Goal: Complete application form

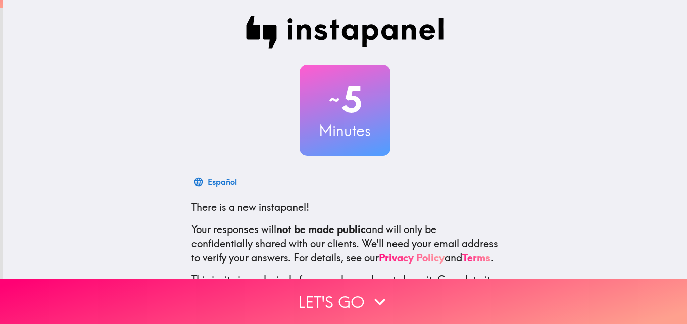
scroll to position [96, 0]
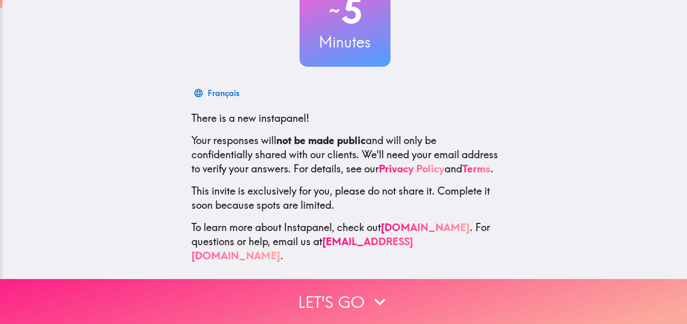
click at [369, 294] on icon "button" at bounding box center [380, 301] width 22 height 22
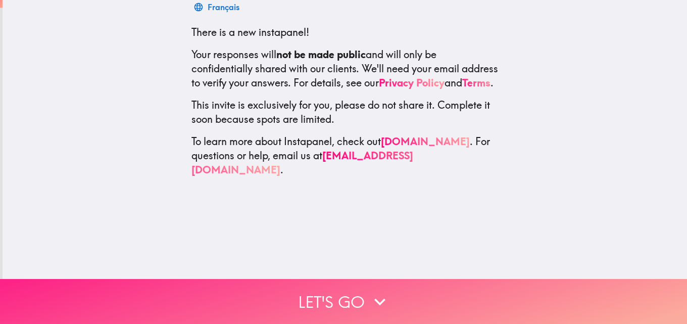
scroll to position [0, 0]
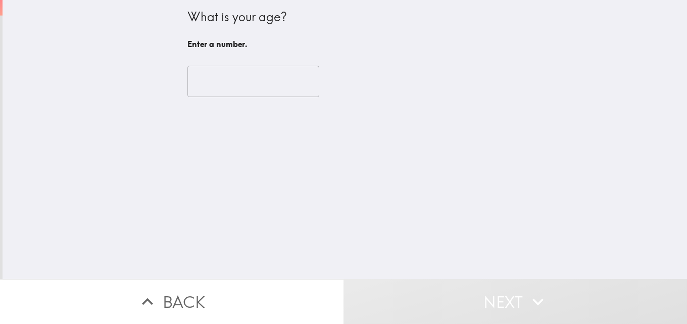
click at [250, 65] on div "​" at bounding box center [344, 82] width 315 height 56
click at [269, 86] on input "number" at bounding box center [253, 81] width 132 height 31
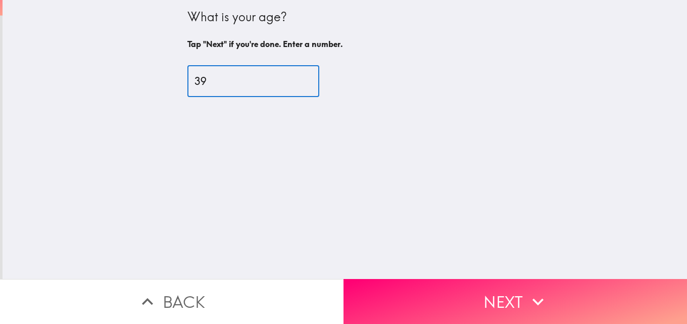
type input "39"
click at [419, 284] on button "Next" at bounding box center [514, 301] width 343 height 45
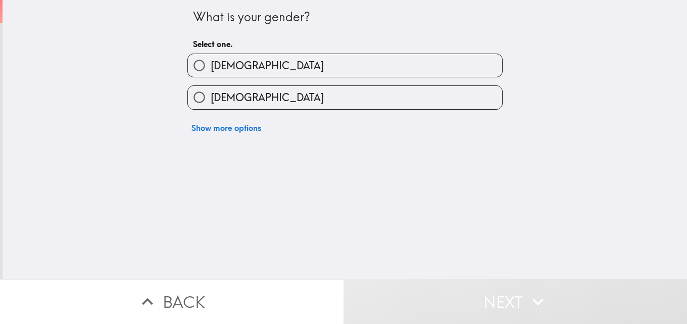
click at [238, 63] on label "[DEMOGRAPHIC_DATA]" at bounding box center [345, 65] width 314 height 23
click at [211, 63] on input "[DEMOGRAPHIC_DATA]" at bounding box center [199, 65] width 23 height 23
radio input "true"
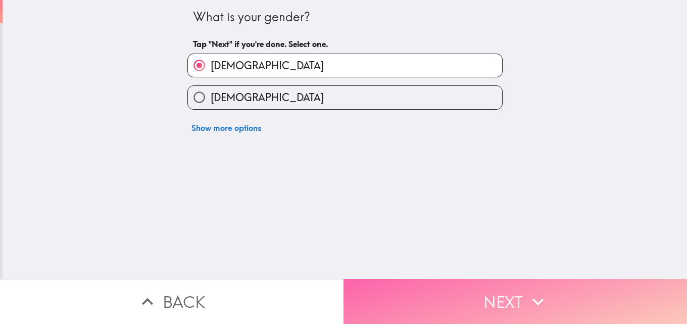
click at [491, 284] on button "Next" at bounding box center [514, 301] width 343 height 45
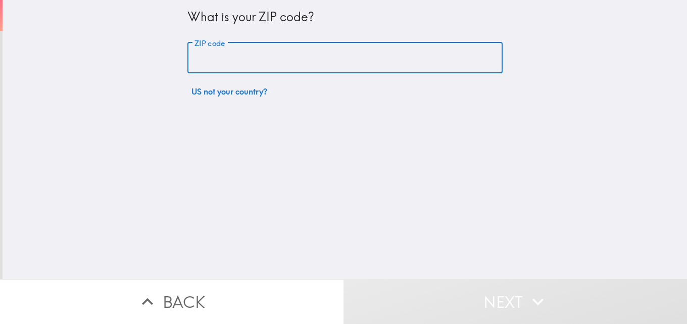
click at [228, 62] on input "ZIP code" at bounding box center [344, 57] width 315 height 31
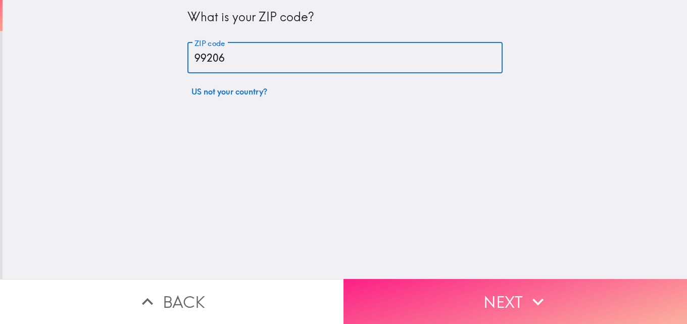
type input "99206"
click at [563, 285] on button "Next" at bounding box center [514, 301] width 343 height 45
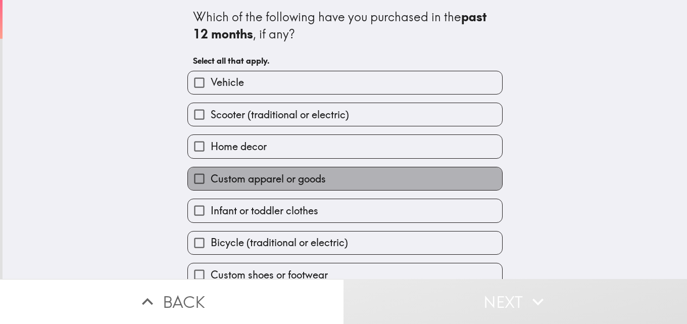
click at [263, 176] on span "Custom apparel or goods" at bounding box center [268, 179] width 115 height 14
click at [211, 176] on input "Custom apparel or goods" at bounding box center [199, 178] width 23 height 23
checkbox input "true"
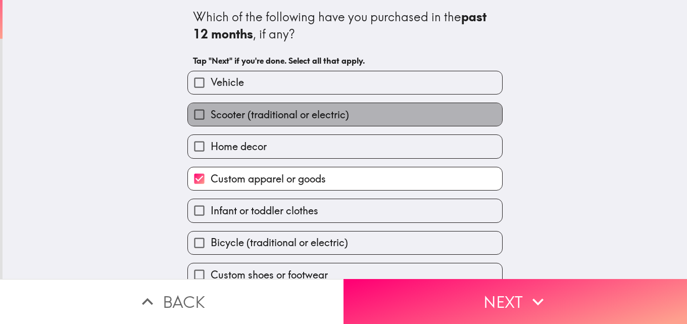
click at [234, 112] on span "Scooter (traditional or electric)" at bounding box center [280, 115] width 138 height 14
click at [211, 112] on input "Scooter (traditional or electric)" at bounding box center [199, 114] width 23 height 23
checkbox input "true"
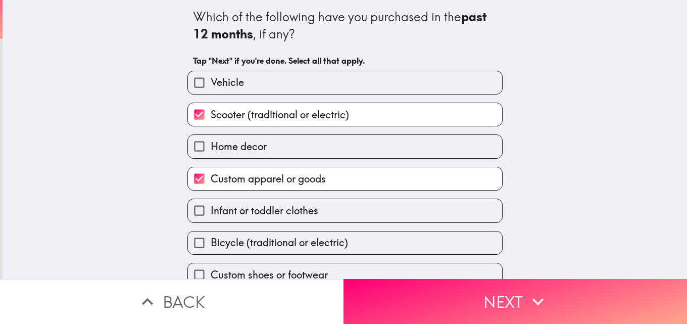
click at [266, 206] on span "Infant or toddler clothes" at bounding box center [265, 211] width 108 height 14
click at [211, 206] on input "Infant or toddler clothes" at bounding box center [199, 210] width 23 height 23
checkbox input "true"
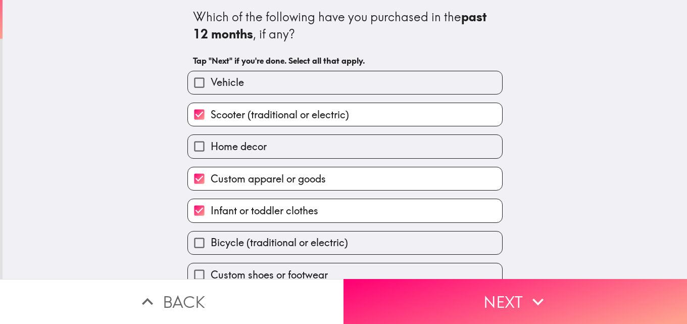
click at [272, 239] on span "Bicycle (traditional or electric)" at bounding box center [279, 242] width 137 height 14
click at [211, 239] on input "Bicycle (traditional or electric)" at bounding box center [199, 242] width 23 height 23
checkbox input "true"
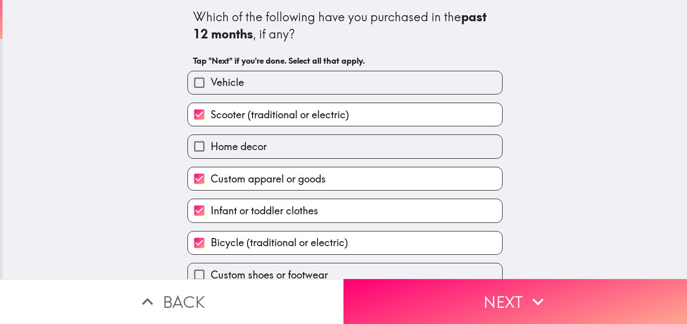
click at [260, 154] on span "Home decor" at bounding box center [239, 146] width 56 height 14
click at [211, 154] on input "Home decor" at bounding box center [199, 146] width 23 height 23
checkbox input "true"
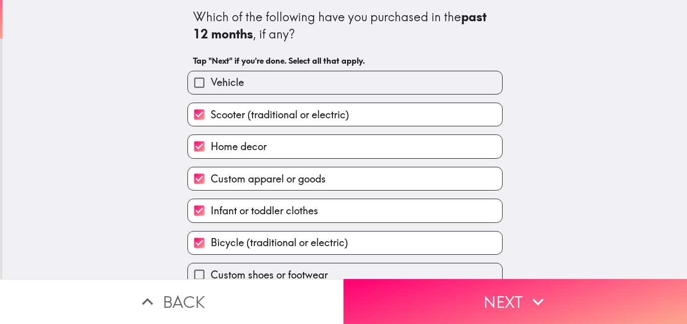
click at [245, 86] on label "Vehicle" at bounding box center [345, 82] width 314 height 23
click at [211, 86] on input "Vehicle" at bounding box center [199, 82] width 23 height 23
checkbox input "true"
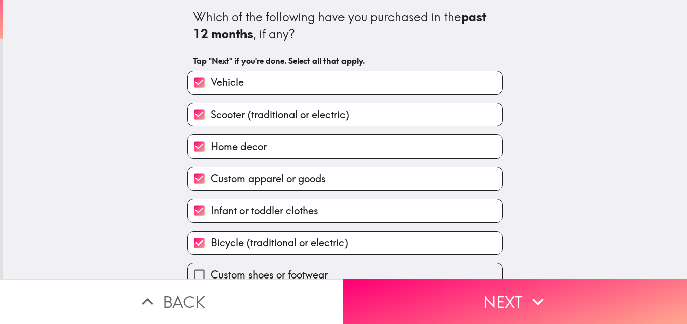
scroll to position [47, 0]
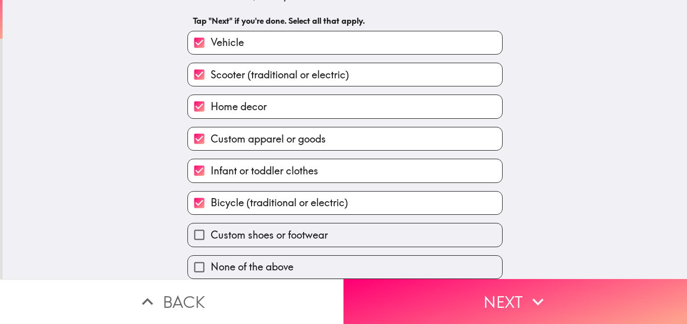
click at [359, 225] on label "Custom shoes or footwear" at bounding box center [345, 234] width 314 height 23
click at [211, 225] on input "Custom shoes or footwear" at bounding box center [199, 234] width 23 height 23
checkbox input "true"
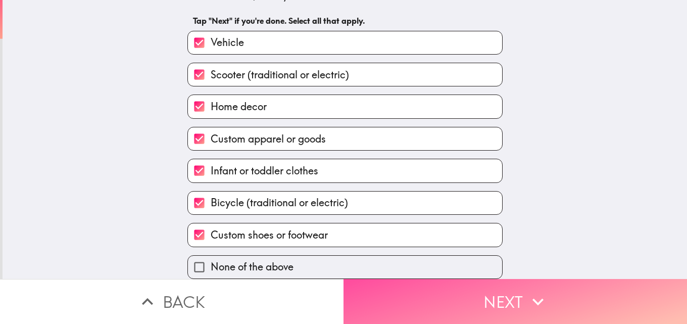
click at [492, 293] on button "Next" at bounding box center [514, 301] width 343 height 45
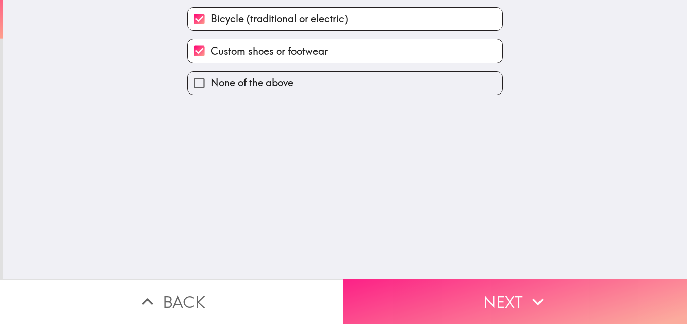
scroll to position [0, 0]
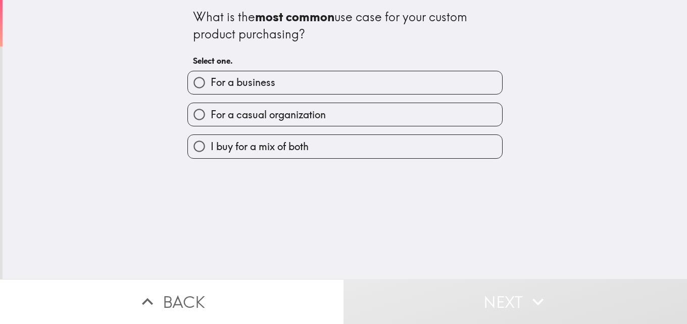
click at [277, 89] on label "For a business" at bounding box center [345, 82] width 314 height 23
click at [211, 89] on input "For a business" at bounding box center [199, 82] width 23 height 23
radio input "true"
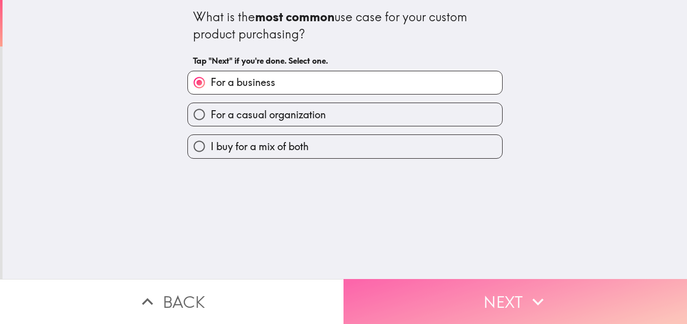
click at [516, 290] on button "Next" at bounding box center [514, 301] width 343 height 45
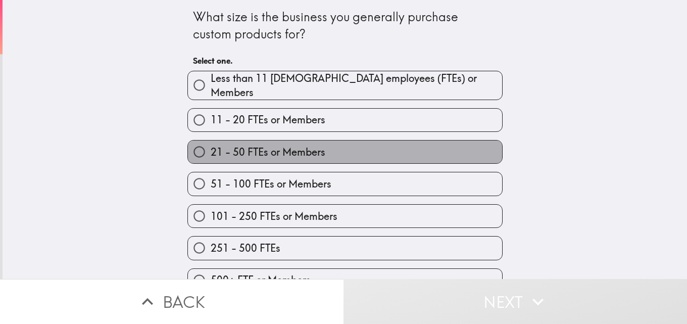
click at [285, 145] on span "21 - 50 FTEs or Members" at bounding box center [268, 152] width 115 height 14
click at [211, 141] on input "21 - 50 FTEs or Members" at bounding box center [199, 151] width 23 height 23
radio input "true"
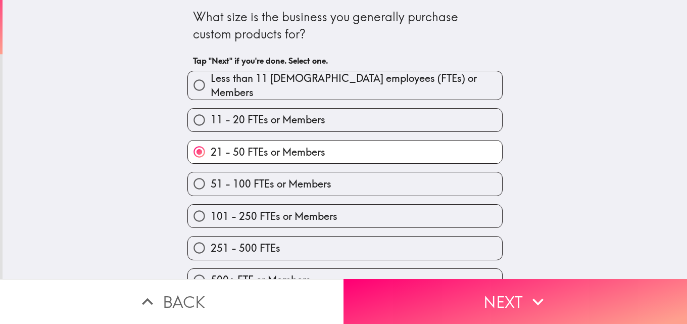
click at [290, 241] on label "251 - 500 FTEs" at bounding box center [345, 247] width 314 height 23
click at [211, 241] on input "251 - 500 FTEs" at bounding box center [199, 247] width 23 height 23
radio input "true"
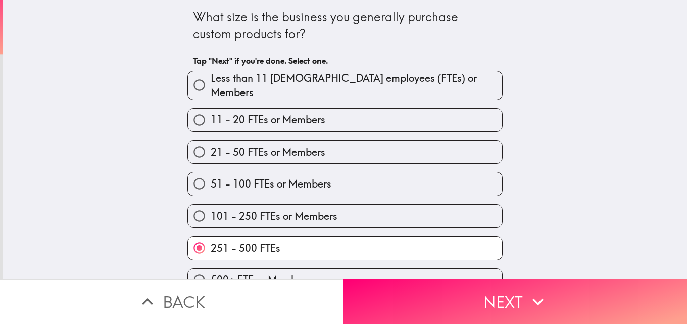
scroll to position [16, 0]
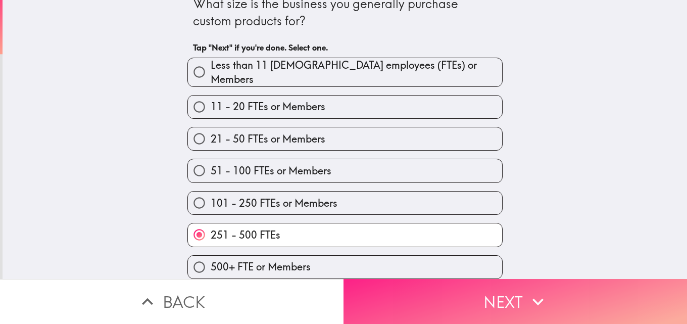
click at [536, 281] on button "Next" at bounding box center [514, 301] width 343 height 45
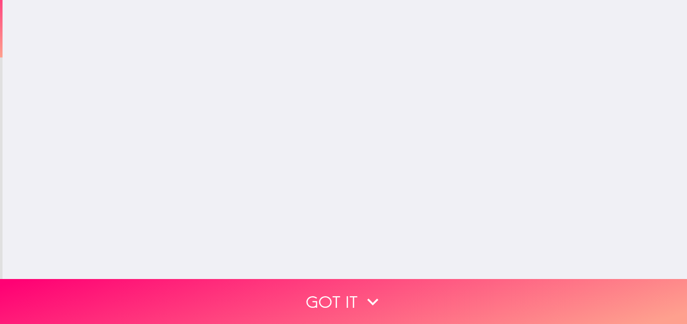
scroll to position [0, 0]
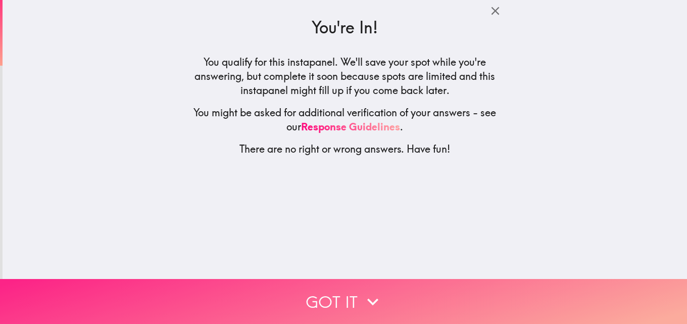
click at [362, 290] on icon "button" at bounding box center [373, 301] width 22 height 22
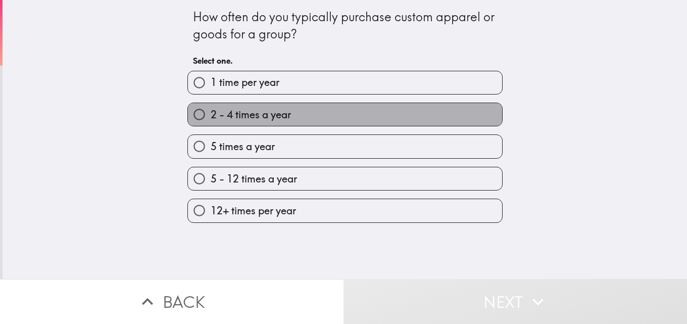
click at [275, 119] on span "2 - 4 times a year" at bounding box center [251, 115] width 80 height 14
click at [211, 119] on input "2 - 4 times a year" at bounding box center [199, 114] width 23 height 23
radio input "true"
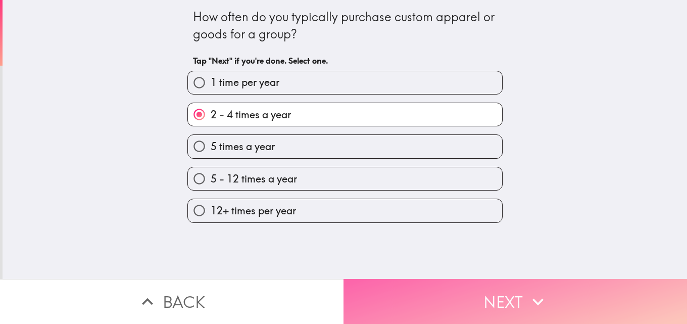
click at [492, 287] on button "Next" at bounding box center [514, 301] width 343 height 45
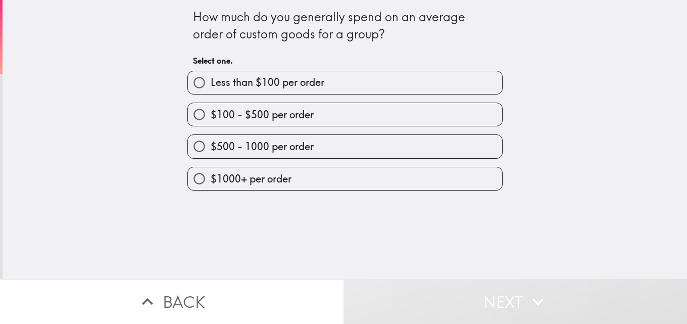
click at [272, 116] on span "$100 - $500 per order" at bounding box center [262, 115] width 103 height 14
click at [211, 116] on input "$100 - $500 per order" at bounding box center [199, 114] width 23 height 23
radio input "true"
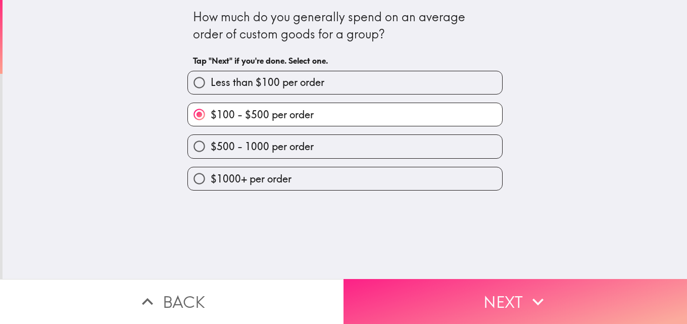
click at [514, 294] on button "Next" at bounding box center [514, 301] width 343 height 45
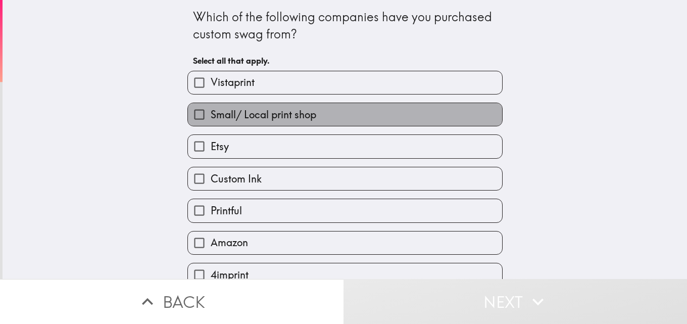
click at [258, 115] on span "Small/ Local print shop" at bounding box center [264, 115] width 106 height 14
click at [211, 115] on input "Small/ Local print shop" at bounding box center [199, 114] width 23 height 23
checkbox input "true"
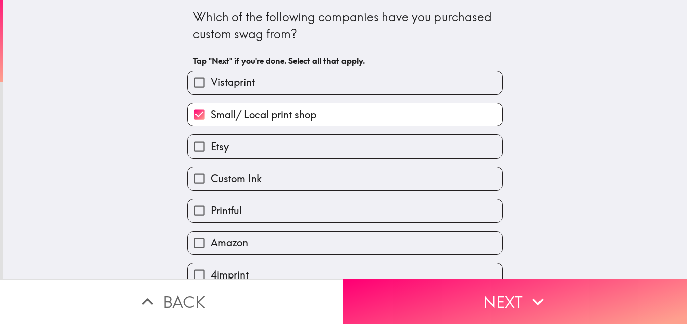
click at [261, 94] on div "Vistaprint" at bounding box center [344, 83] width 315 height 24
click at [255, 176] on label "Custom Ink" at bounding box center [345, 178] width 314 height 23
click at [211, 176] on input "Custom Ink" at bounding box center [199, 178] width 23 height 23
checkbox input "true"
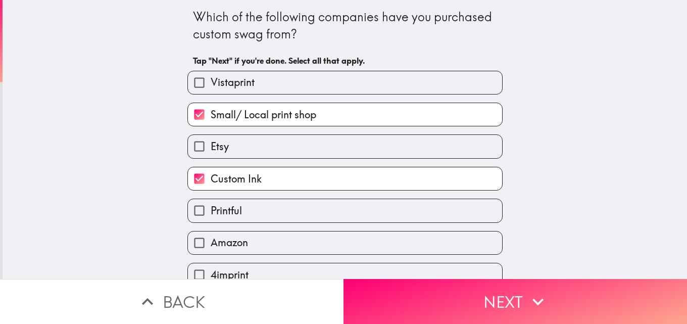
drag, startPoint x: 263, startPoint y: 210, endPoint x: 276, endPoint y: 233, distance: 27.1
click at [264, 211] on label "Printful" at bounding box center [345, 210] width 314 height 23
click at [211, 211] on input "Printful" at bounding box center [199, 210] width 23 height 23
checkbox input "true"
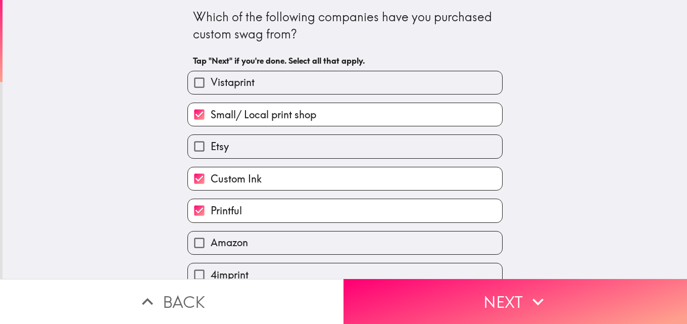
click at [276, 234] on label "Amazon" at bounding box center [345, 242] width 314 height 23
click at [211, 234] on input "Amazon" at bounding box center [199, 242] width 23 height 23
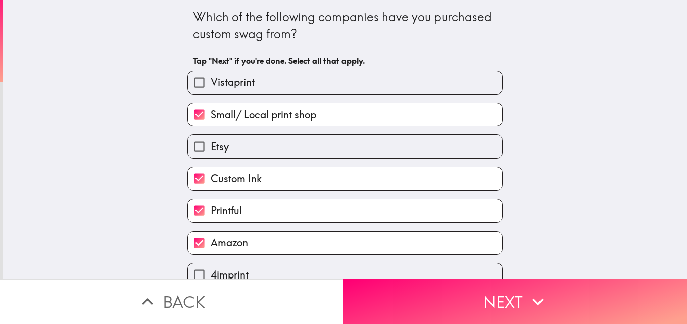
scroll to position [47, 0]
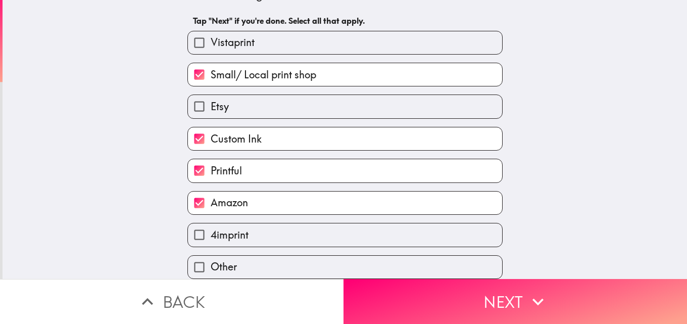
click at [267, 193] on label "Amazon" at bounding box center [345, 202] width 314 height 23
click at [211, 193] on input "Amazon" at bounding box center [199, 202] width 23 height 23
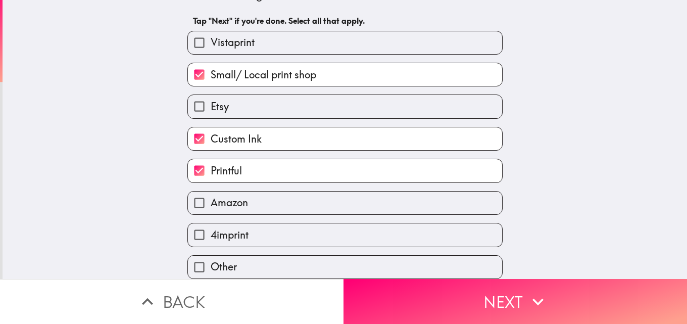
click at [249, 196] on label "Amazon" at bounding box center [345, 202] width 314 height 23
click at [211, 196] on input "Amazon" at bounding box center [199, 202] width 23 height 23
checkbox input "true"
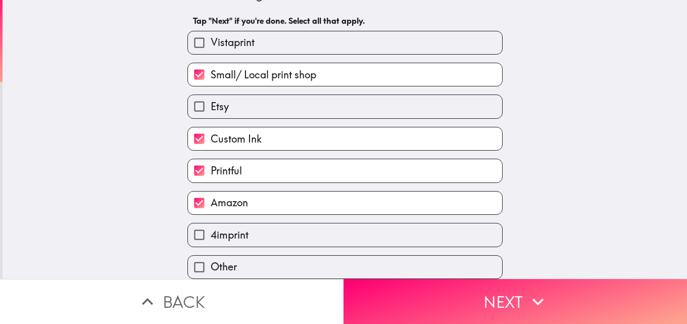
click at [257, 223] on label "4imprint" at bounding box center [345, 234] width 314 height 23
click at [211, 223] on input "4imprint" at bounding box center [199, 234] width 23 height 23
checkbox input "true"
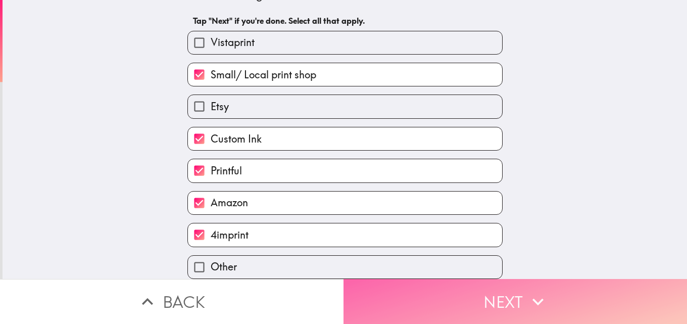
click at [484, 288] on button "Next" at bounding box center [514, 301] width 343 height 45
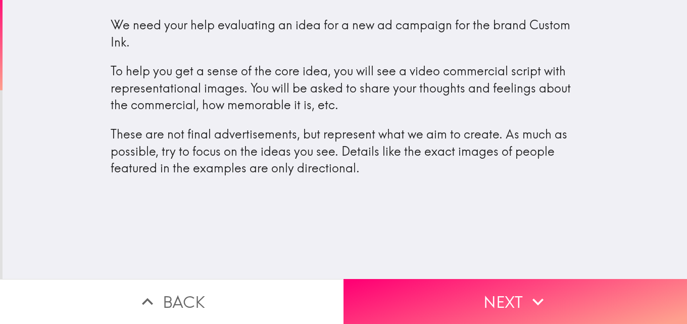
click at [309, 83] on p "To help you get a sense of the core idea, you will see a video commercial scrip…" at bounding box center [345, 88] width 469 height 51
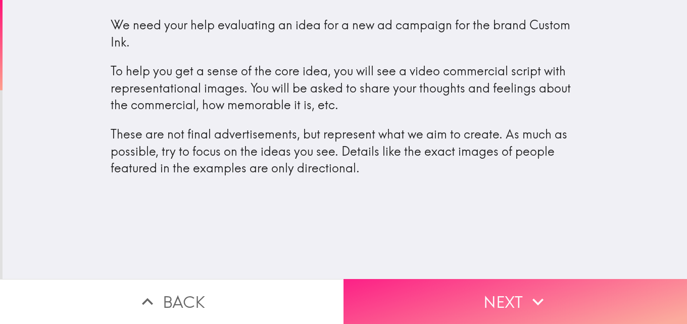
click at [483, 286] on button "Next" at bounding box center [514, 301] width 343 height 45
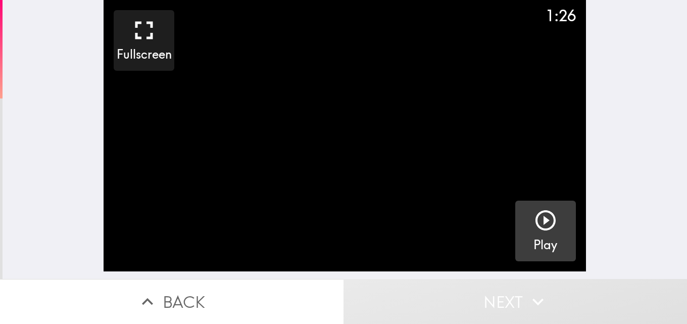
click at [542, 223] on icon "button" at bounding box center [545, 220] width 24 height 24
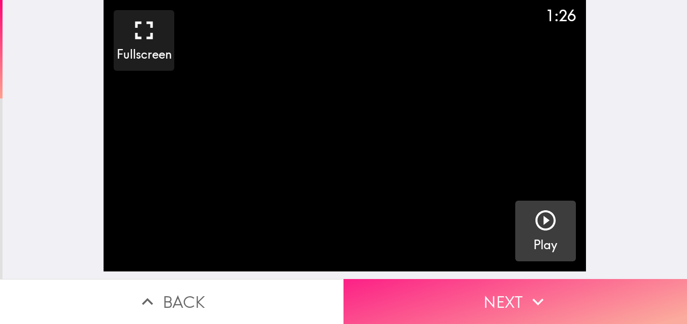
click at [532, 298] on icon "button" at bounding box center [537, 301] width 11 height 7
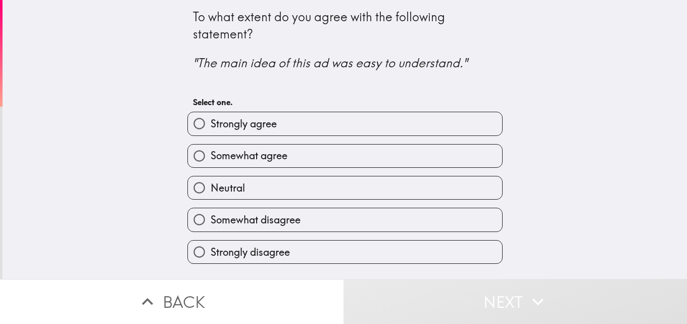
click at [252, 118] on span "Strongly agree" at bounding box center [244, 124] width 66 height 14
click at [211, 118] on input "Strongly agree" at bounding box center [199, 123] width 23 height 23
radio input "true"
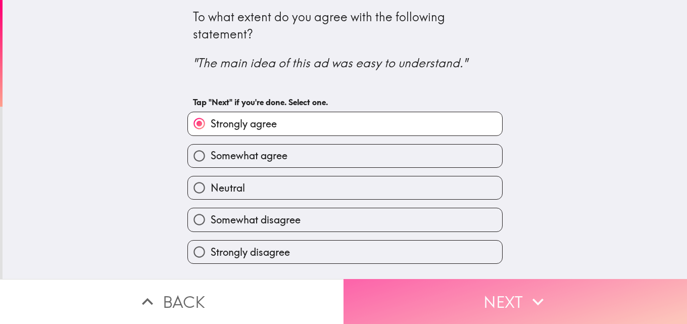
click at [473, 299] on button "Next" at bounding box center [514, 301] width 343 height 45
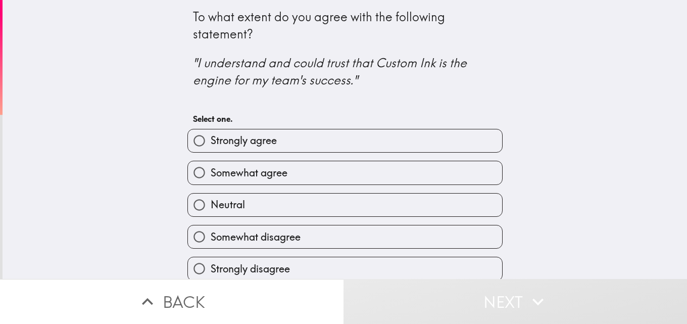
drag, startPoint x: 256, startPoint y: 180, endPoint x: 264, endPoint y: 191, distance: 13.7
click at [256, 181] on label "Somewhat agree" at bounding box center [345, 172] width 314 height 23
click at [211, 181] on input "Somewhat agree" at bounding box center [199, 172] width 23 height 23
radio input "true"
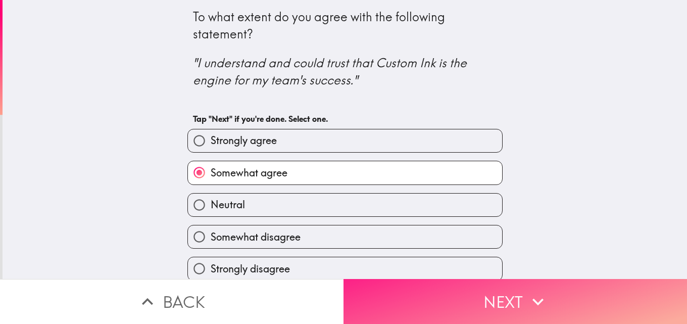
click at [496, 305] on button "Next" at bounding box center [514, 301] width 343 height 45
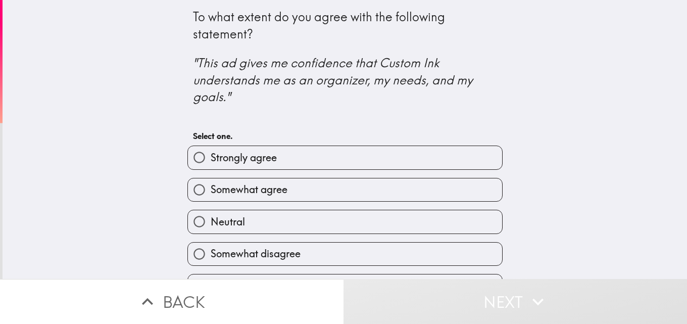
click at [273, 156] on label "Strongly agree" at bounding box center [345, 157] width 314 height 23
click at [211, 156] on input "Strongly agree" at bounding box center [199, 157] width 23 height 23
radio input "true"
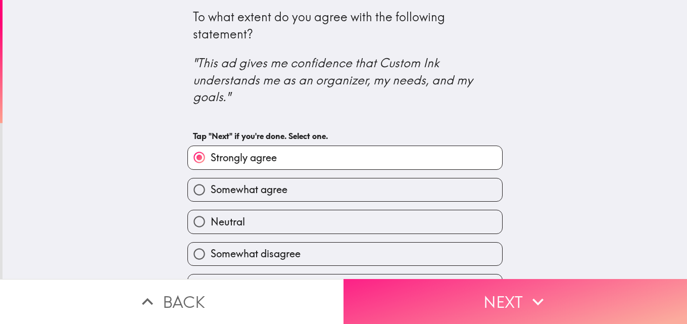
click at [507, 298] on button "Next" at bounding box center [514, 301] width 343 height 45
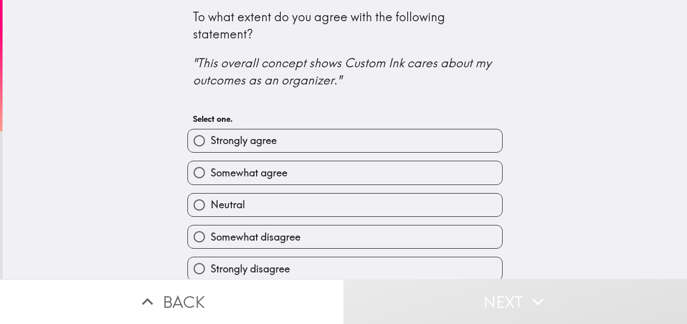
click at [268, 174] on span "Somewhat agree" at bounding box center [249, 173] width 77 height 14
click at [211, 174] on input "Somewhat agree" at bounding box center [199, 172] width 23 height 23
radio input "true"
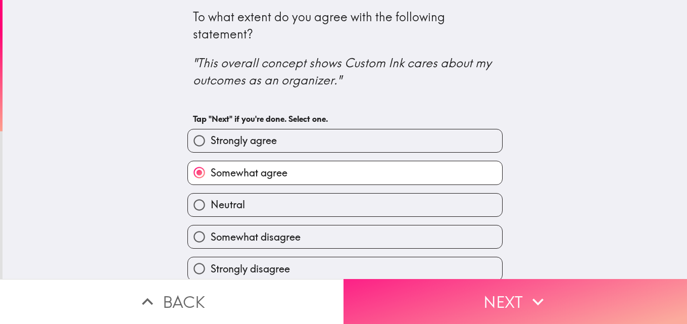
click at [506, 295] on button "Next" at bounding box center [514, 301] width 343 height 45
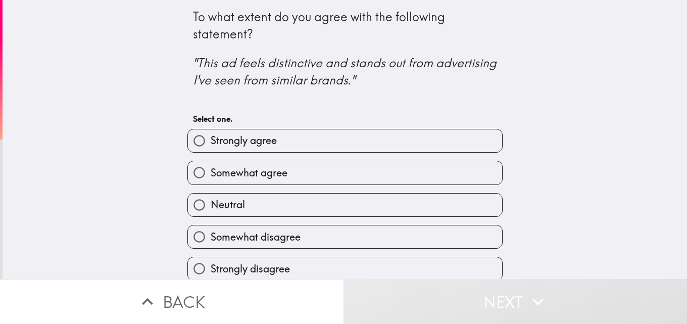
click at [271, 137] on label "Strongly agree" at bounding box center [345, 140] width 314 height 23
click at [211, 137] on input "Strongly agree" at bounding box center [199, 140] width 23 height 23
radio input "true"
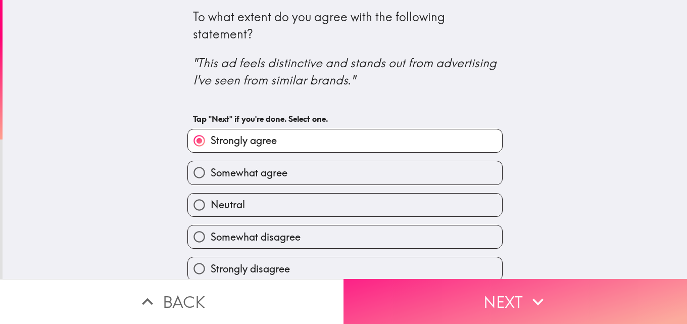
click at [504, 291] on button "Next" at bounding box center [514, 301] width 343 height 45
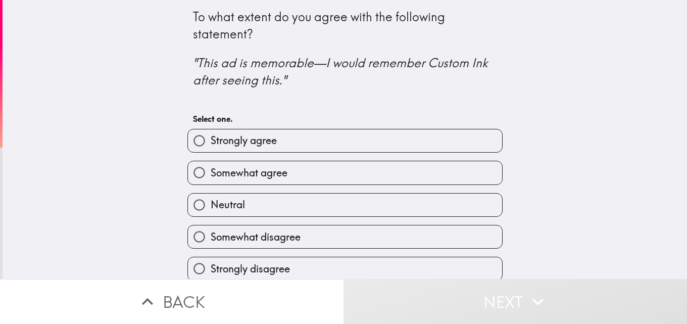
click at [260, 172] on span "Somewhat agree" at bounding box center [249, 173] width 77 height 14
click at [211, 172] on input "Somewhat agree" at bounding box center [199, 172] width 23 height 23
radio input "true"
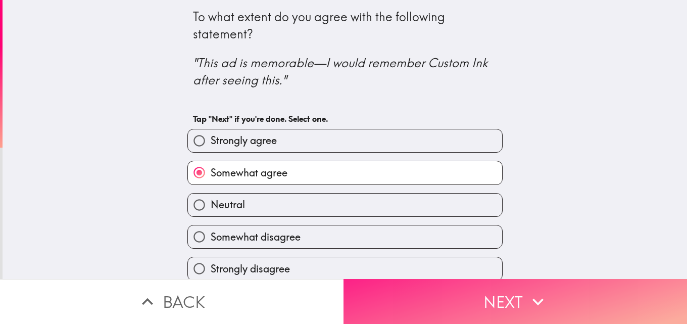
click at [501, 297] on button "Next" at bounding box center [514, 301] width 343 height 45
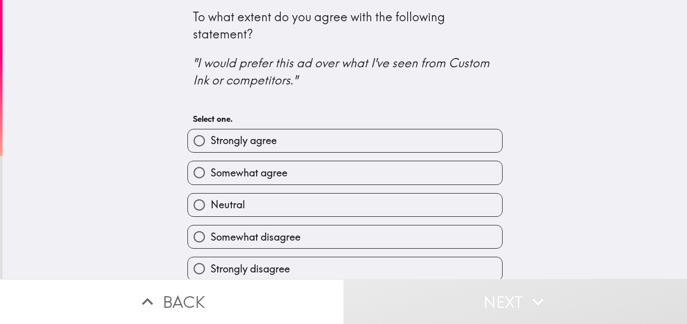
click at [269, 136] on span "Strongly agree" at bounding box center [244, 140] width 66 height 14
click at [211, 136] on input "Strongly agree" at bounding box center [199, 140] width 23 height 23
radio input "true"
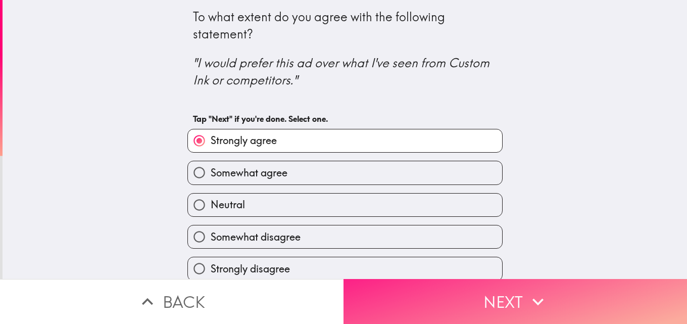
click at [560, 290] on button "Next" at bounding box center [514, 301] width 343 height 45
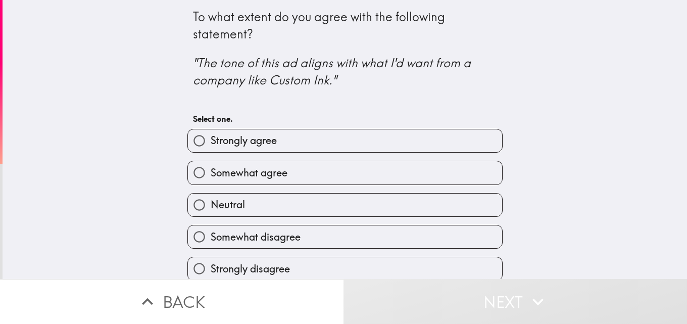
click at [293, 175] on label "Somewhat agree" at bounding box center [345, 172] width 314 height 23
click at [211, 175] on input "Somewhat agree" at bounding box center [199, 172] width 23 height 23
radio input "true"
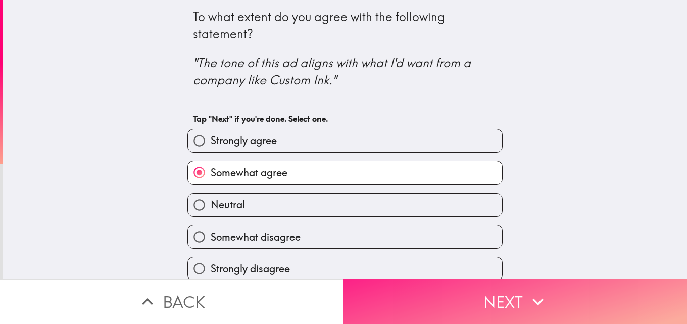
click at [556, 290] on button "Next" at bounding box center [514, 301] width 343 height 45
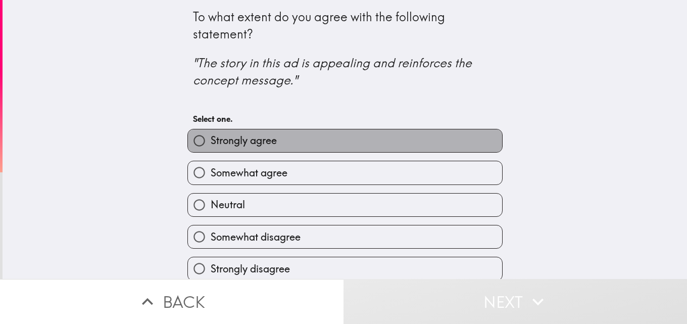
click at [254, 142] on span "Strongly agree" at bounding box center [244, 140] width 66 height 14
click at [211, 142] on input "Strongly agree" at bounding box center [199, 140] width 23 height 23
radio input "true"
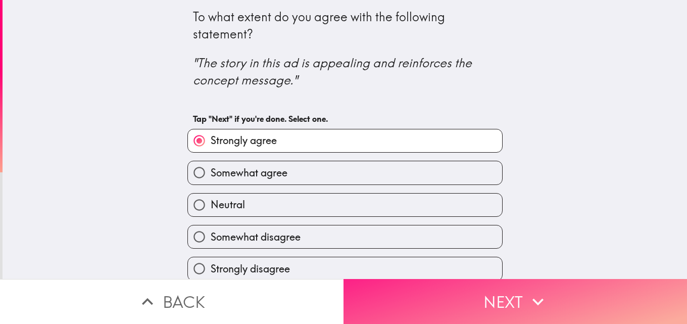
click at [571, 289] on button "Next" at bounding box center [514, 301] width 343 height 45
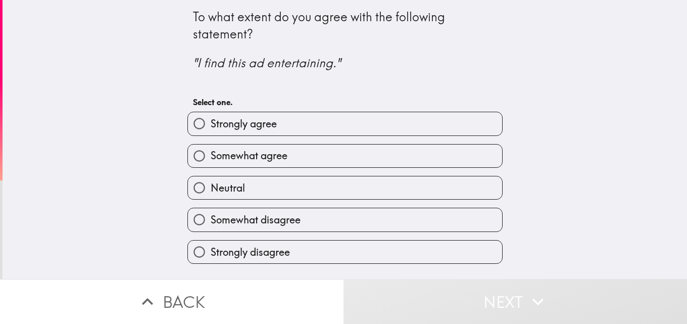
click at [285, 163] on label "Somewhat agree" at bounding box center [345, 155] width 314 height 23
click at [211, 163] on input "Somewhat agree" at bounding box center [199, 155] width 23 height 23
radio input "true"
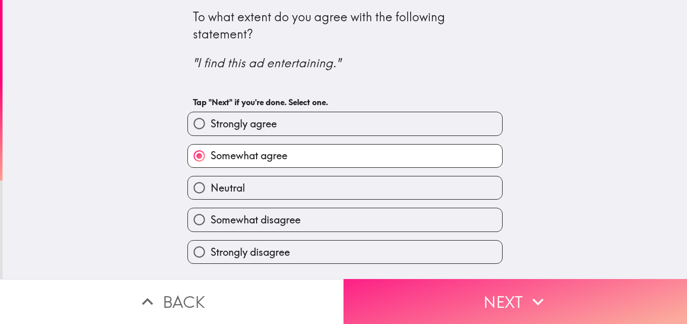
click at [549, 287] on button "Next" at bounding box center [514, 301] width 343 height 45
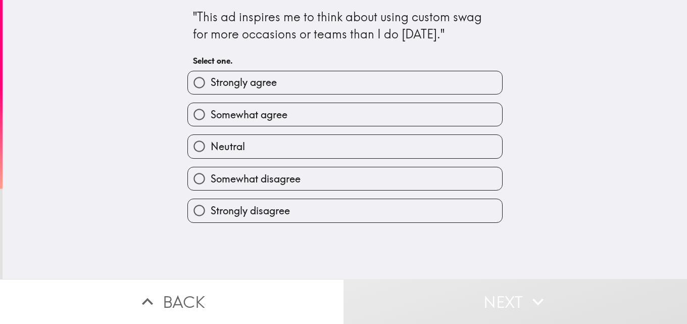
click at [266, 80] on span "Strongly agree" at bounding box center [244, 82] width 66 height 14
click at [211, 80] on input "Strongly agree" at bounding box center [199, 82] width 23 height 23
radio input "true"
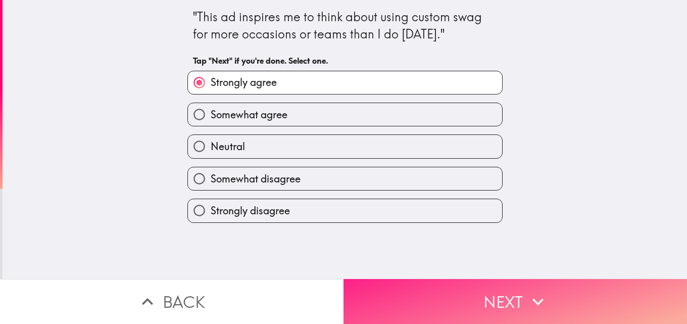
click at [503, 286] on button "Next" at bounding box center [514, 301] width 343 height 45
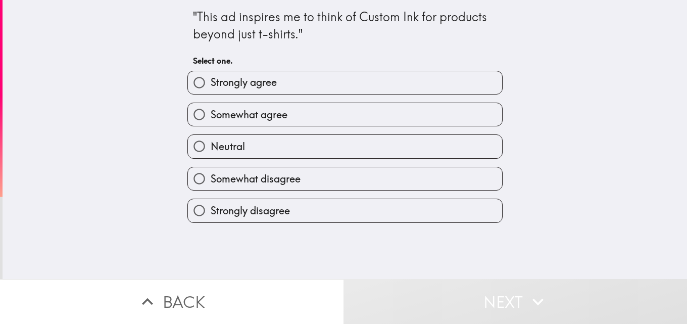
click at [259, 122] on label "Somewhat agree" at bounding box center [345, 114] width 314 height 23
click at [211, 122] on input "Somewhat agree" at bounding box center [199, 114] width 23 height 23
radio input "true"
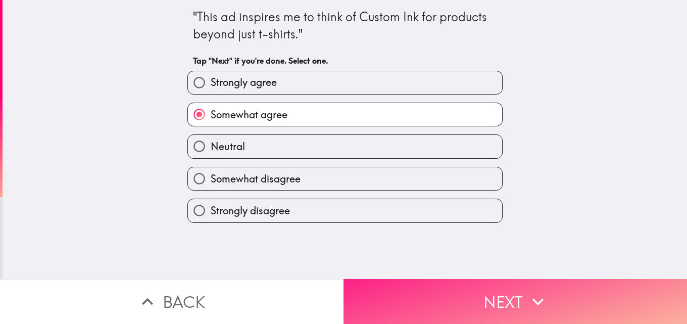
click at [550, 286] on button "Next" at bounding box center [514, 301] width 343 height 45
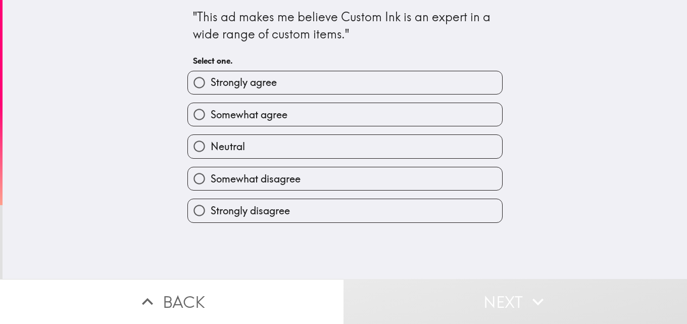
click at [254, 90] on label "Strongly agree" at bounding box center [345, 82] width 314 height 23
click at [211, 90] on input "Strongly agree" at bounding box center [199, 82] width 23 height 23
radio input "true"
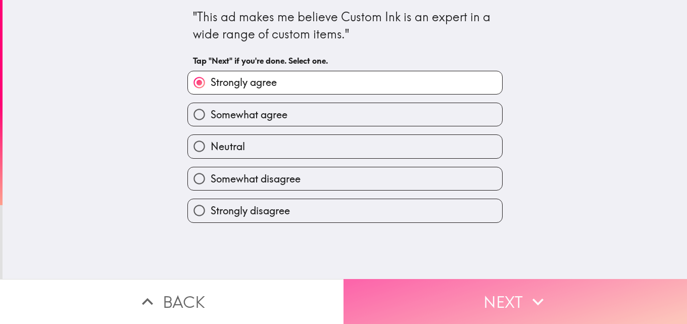
click at [537, 291] on icon "button" at bounding box center [538, 301] width 22 height 22
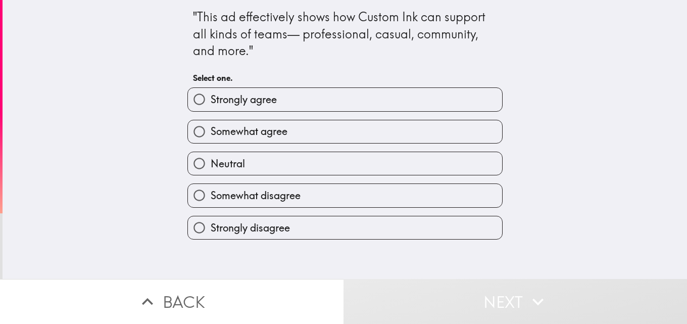
click at [272, 135] on span "Somewhat agree" at bounding box center [249, 131] width 77 height 14
click at [211, 135] on input "Somewhat agree" at bounding box center [199, 131] width 23 height 23
radio input "true"
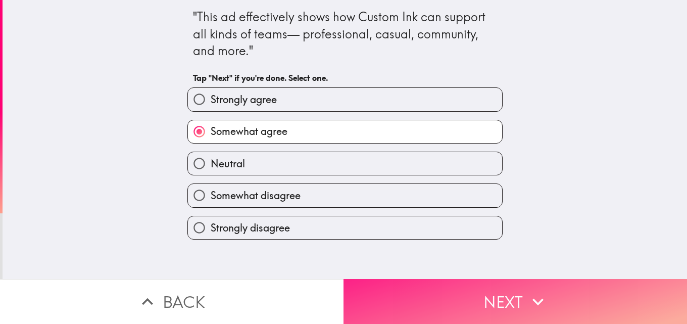
click at [529, 299] on icon "button" at bounding box center [538, 301] width 22 height 22
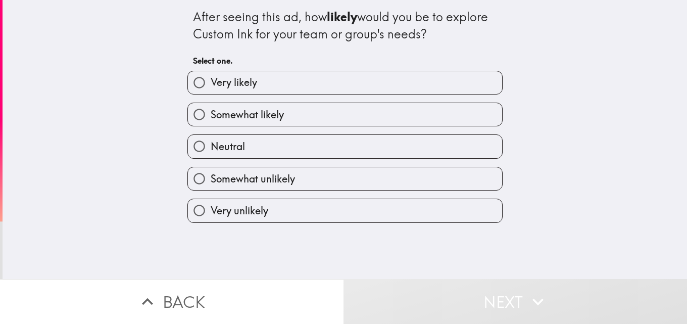
click at [324, 92] on label "Very likely" at bounding box center [345, 82] width 314 height 23
click at [211, 92] on input "Very likely" at bounding box center [199, 82] width 23 height 23
radio input "true"
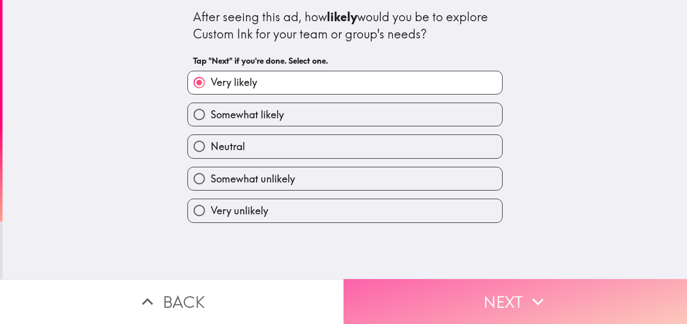
click at [527, 295] on icon "button" at bounding box center [538, 301] width 22 height 22
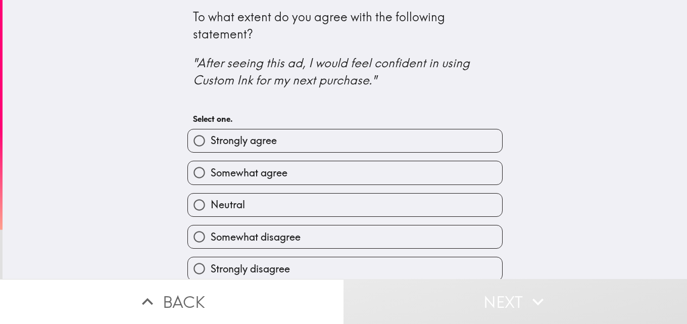
click at [268, 172] on span "Somewhat agree" at bounding box center [249, 173] width 77 height 14
click at [211, 172] on input "Somewhat agree" at bounding box center [199, 172] width 23 height 23
radio input "true"
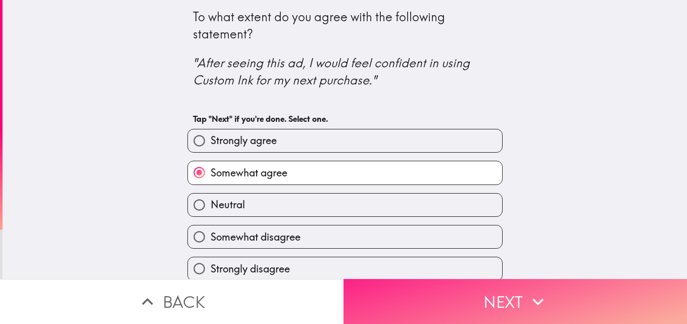
click at [519, 298] on button "Next" at bounding box center [514, 301] width 343 height 45
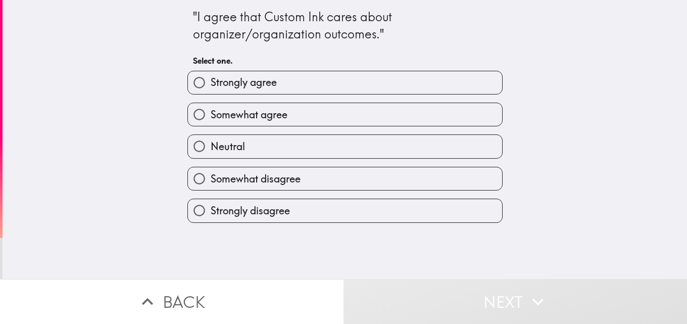
click at [236, 80] on span "Strongly agree" at bounding box center [244, 82] width 66 height 14
click at [211, 80] on input "Strongly agree" at bounding box center [199, 82] width 23 height 23
radio input "true"
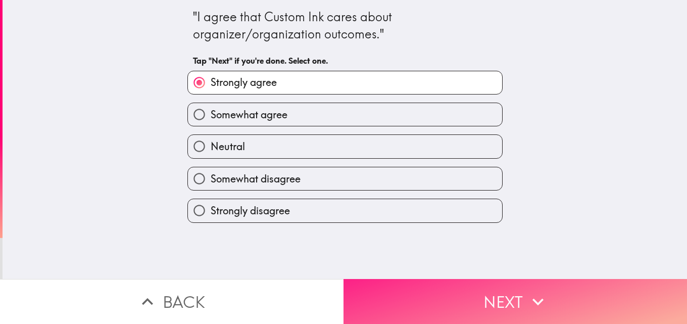
click at [537, 290] on icon "button" at bounding box center [538, 301] width 22 height 22
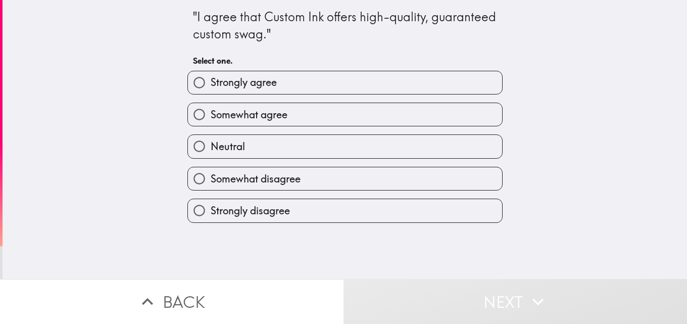
click at [282, 122] on label "Somewhat agree" at bounding box center [345, 114] width 314 height 23
click at [211, 122] on input "Somewhat agree" at bounding box center [199, 114] width 23 height 23
radio input "true"
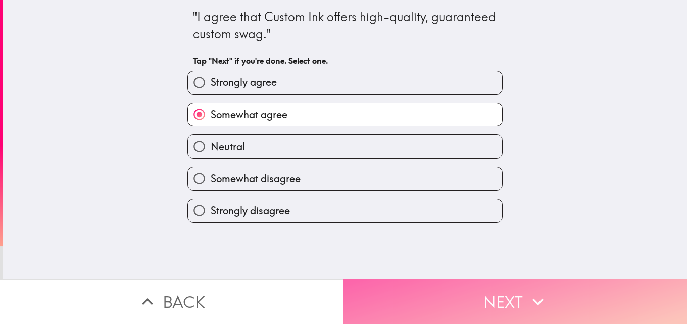
click at [556, 303] on button "Next" at bounding box center [514, 301] width 343 height 45
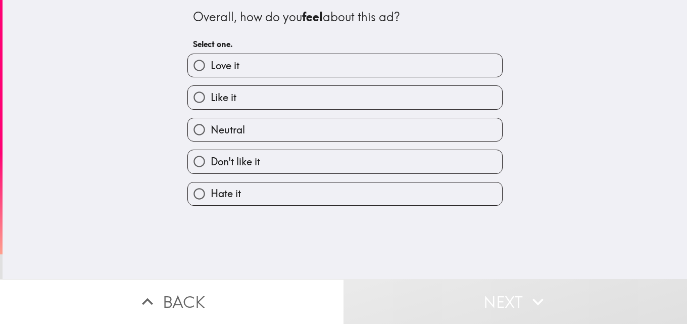
click at [284, 70] on label "Love it" at bounding box center [345, 65] width 314 height 23
click at [211, 70] on input "Love it" at bounding box center [199, 65] width 23 height 23
radio input "true"
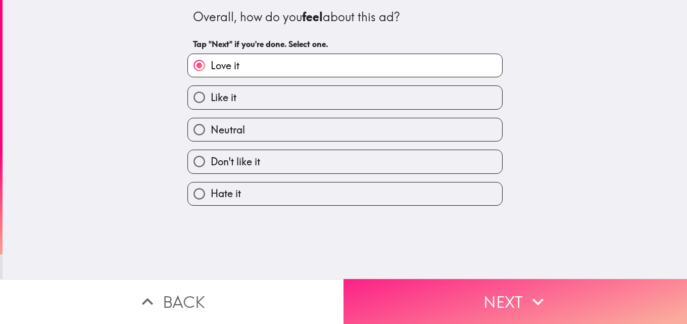
click at [516, 282] on button "Next" at bounding box center [514, 301] width 343 height 45
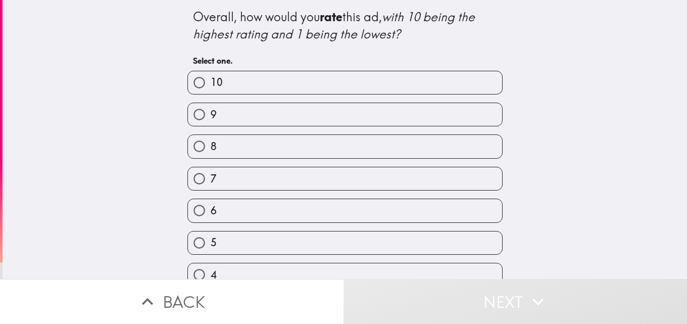
click at [249, 78] on label "10" at bounding box center [345, 82] width 314 height 23
click at [211, 78] on input "10" at bounding box center [199, 82] width 23 height 23
radio input "true"
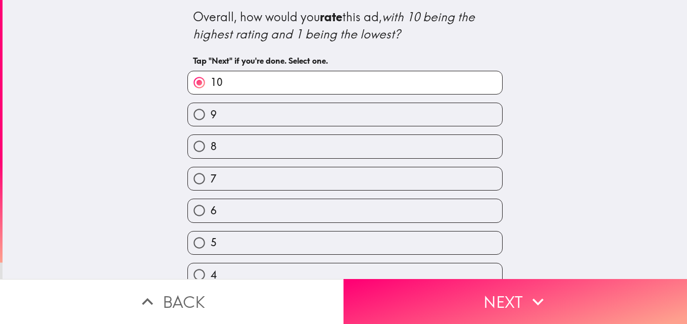
scroll to position [112, 0]
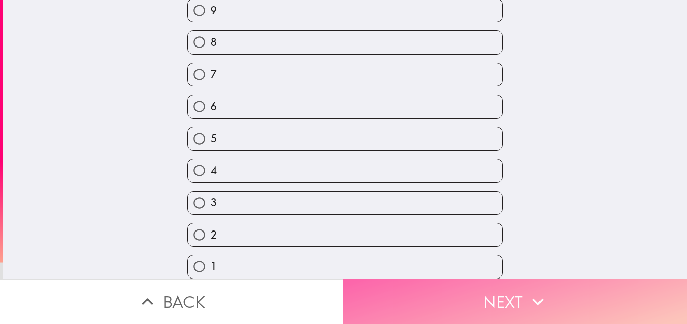
click at [539, 298] on icon "button" at bounding box center [537, 301] width 11 height 7
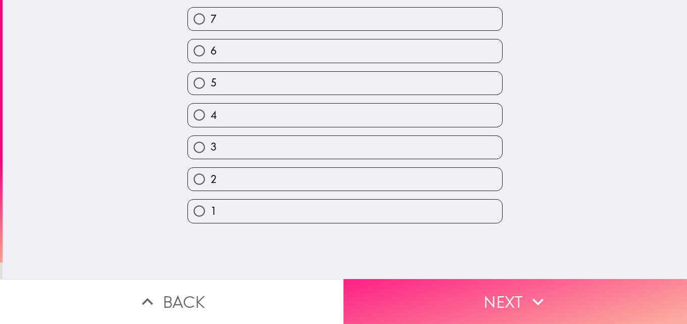
scroll to position [0, 0]
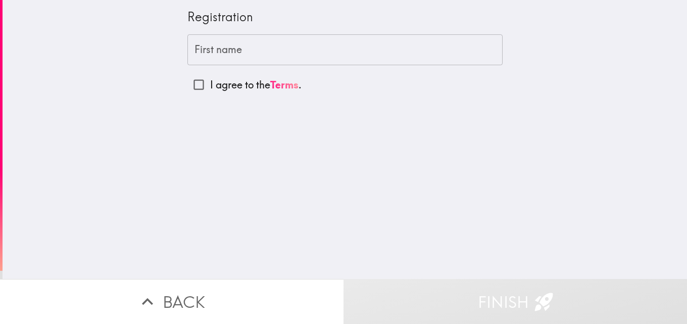
click at [245, 48] on input "First name" at bounding box center [344, 49] width 315 height 31
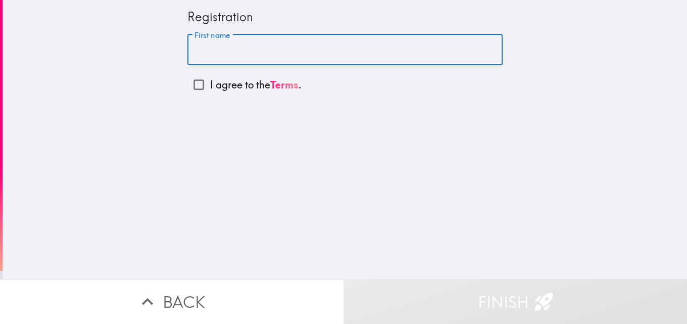
click at [253, 57] on input "First name" at bounding box center [344, 49] width 315 height 31
type input "a"
type input "1"
click at [215, 52] on input "First name" at bounding box center [344, 49] width 315 height 31
click at [536, 292] on icon "button" at bounding box center [543, 301] width 18 height 18
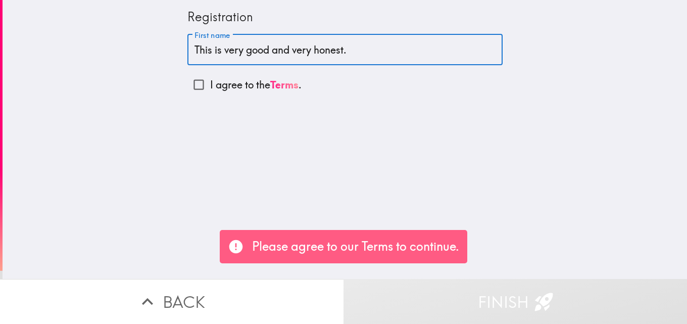
click at [353, 46] on input "This is very good and very honest." at bounding box center [344, 49] width 315 height 31
type input "T"
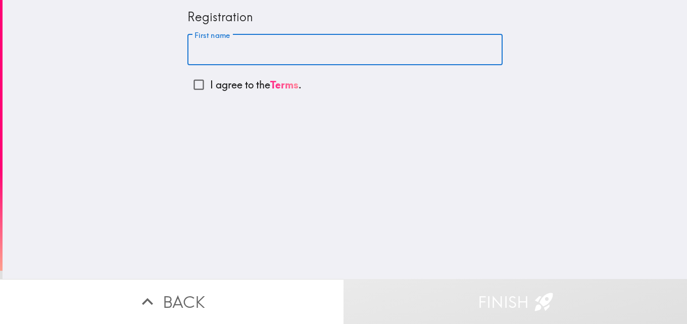
click at [228, 56] on input "First name" at bounding box center [344, 49] width 315 height 31
type input "a"
click at [517, 296] on button "Finish" at bounding box center [514, 301] width 343 height 45
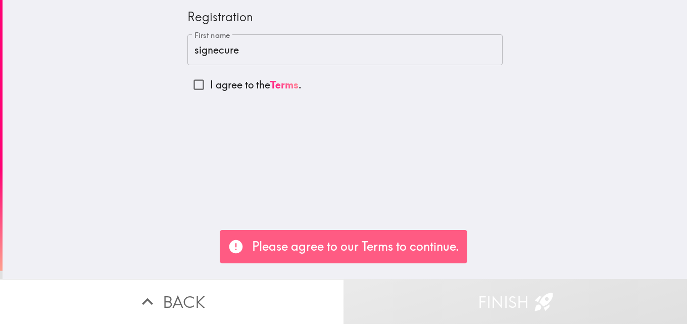
click at [392, 194] on div "Registration First name signecure First name I agree to the Terms ." at bounding box center [345, 139] width 684 height 279
click at [234, 53] on input "signecure" at bounding box center [344, 49] width 315 height 31
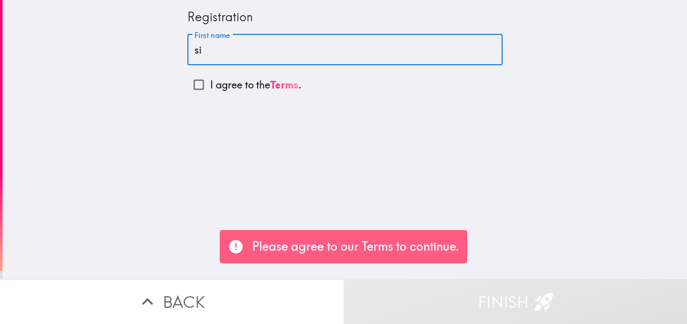
type input "s"
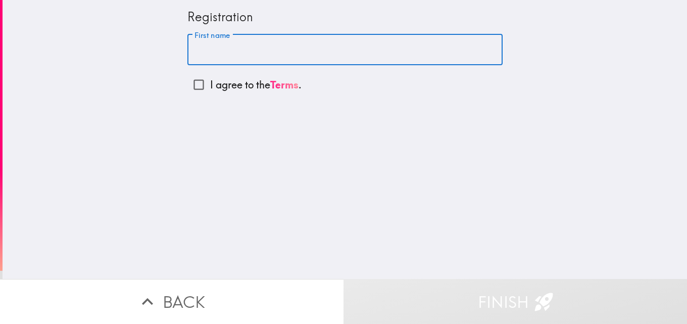
click at [189, 86] on input "I agree to the Terms ." at bounding box center [198, 84] width 23 height 23
checkbox input "true"
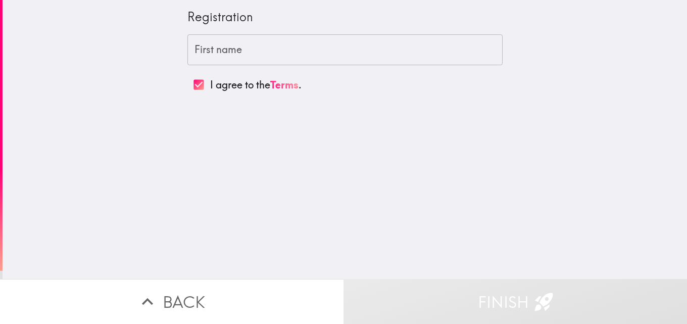
click at [490, 296] on button "Finish" at bounding box center [514, 301] width 343 height 45
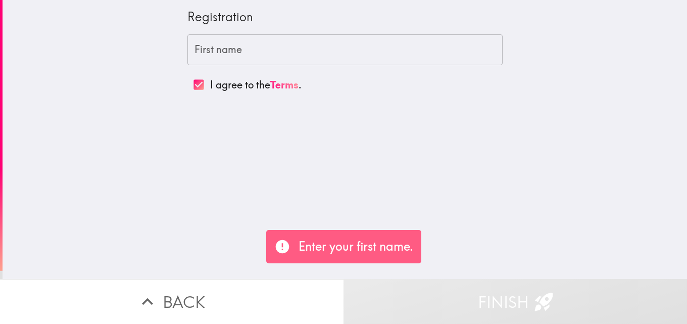
click at [216, 46] on div "First name First name" at bounding box center [344, 49] width 315 height 31
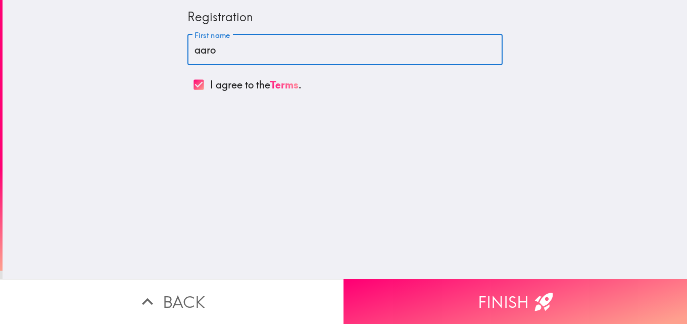
type input "[PERSON_NAME]"
click at [195, 49] on input "[PERSON_NAME]" at bounding box center [344, 49] width 315 height 31
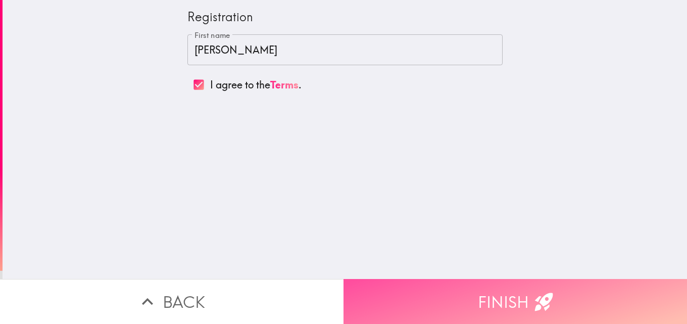
click at [506, 293] on button "Finish" at bounding box center [514, 301] width 343 height 45
